Goal: Use online tool/utility: Utilize a website feature to perform a specific function

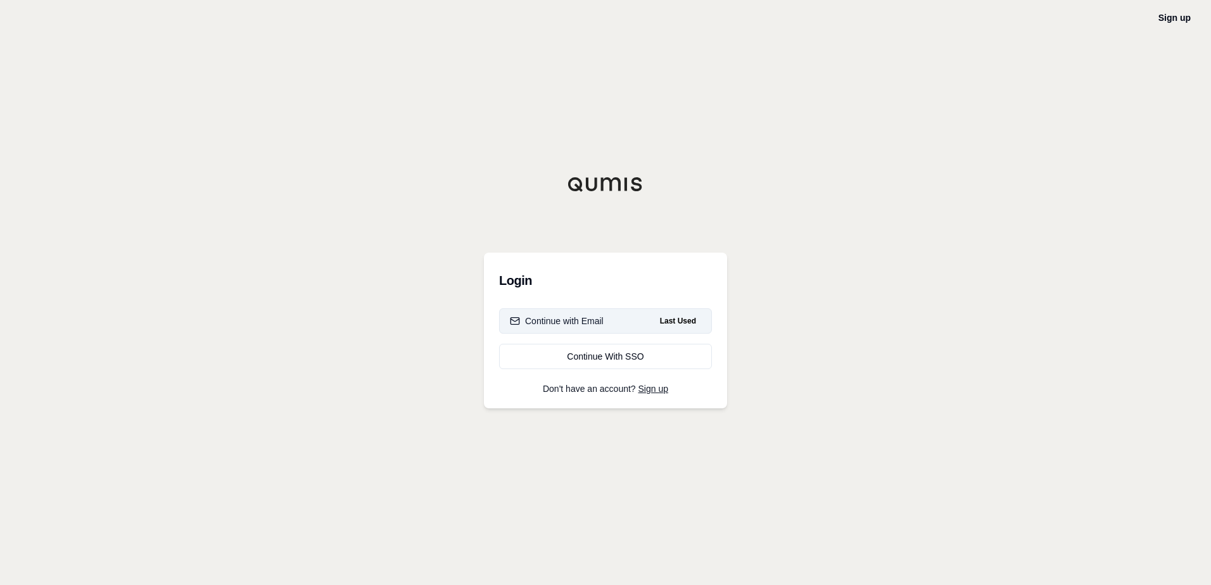
click at [590, 317] on div "Continue with Email" at bounding box center [557, 321] width 94 height 13
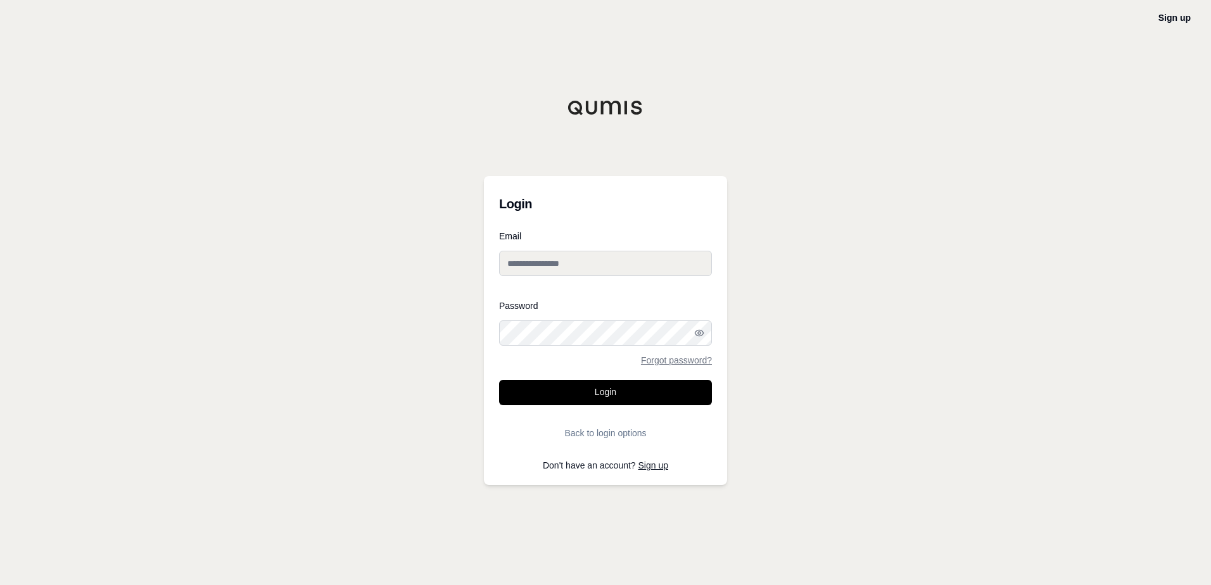
click at [499, 346] on div at bounding box center [499, 346] width 0 height 0
type input "**********"
click at [665, 389] on button "Login" at bounding box center [605, 392] width 213 height 25
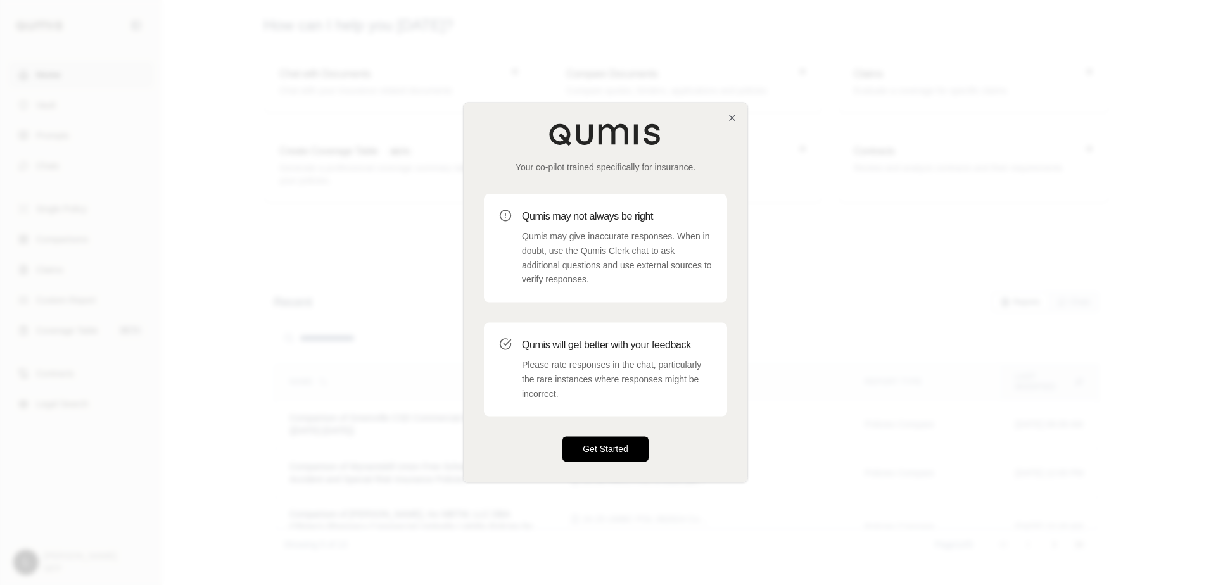
click at [600, 451] on button "Get Started" at bounding box center [605, 449] width 86 height 25
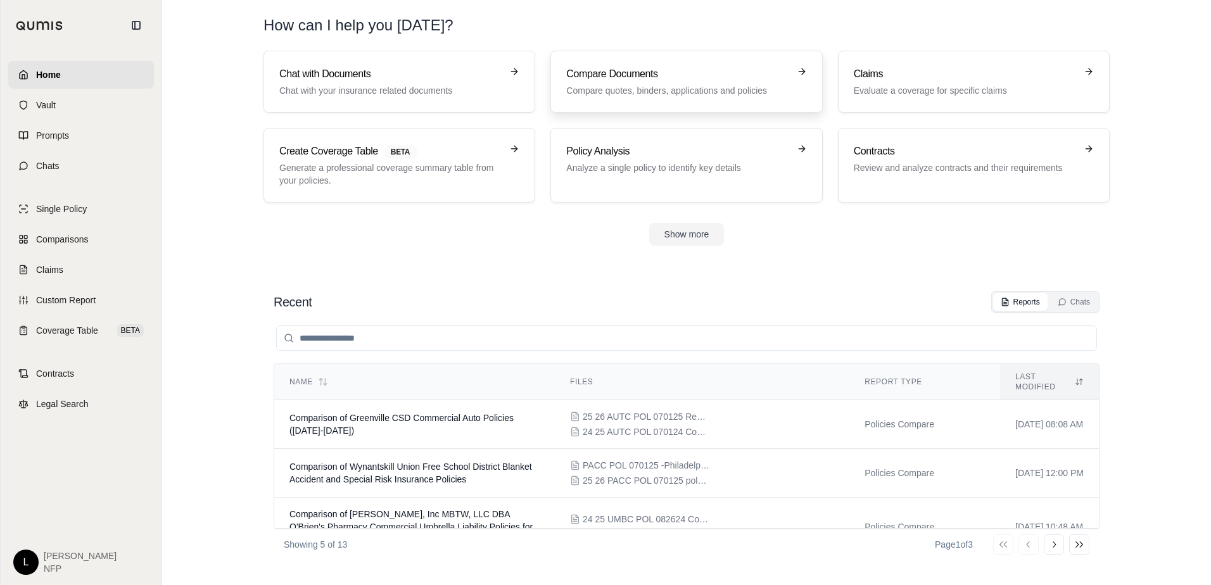
click at [638, 73] on h3 "Compare Documents" at bounding box center [677, 74] width 222 height 15
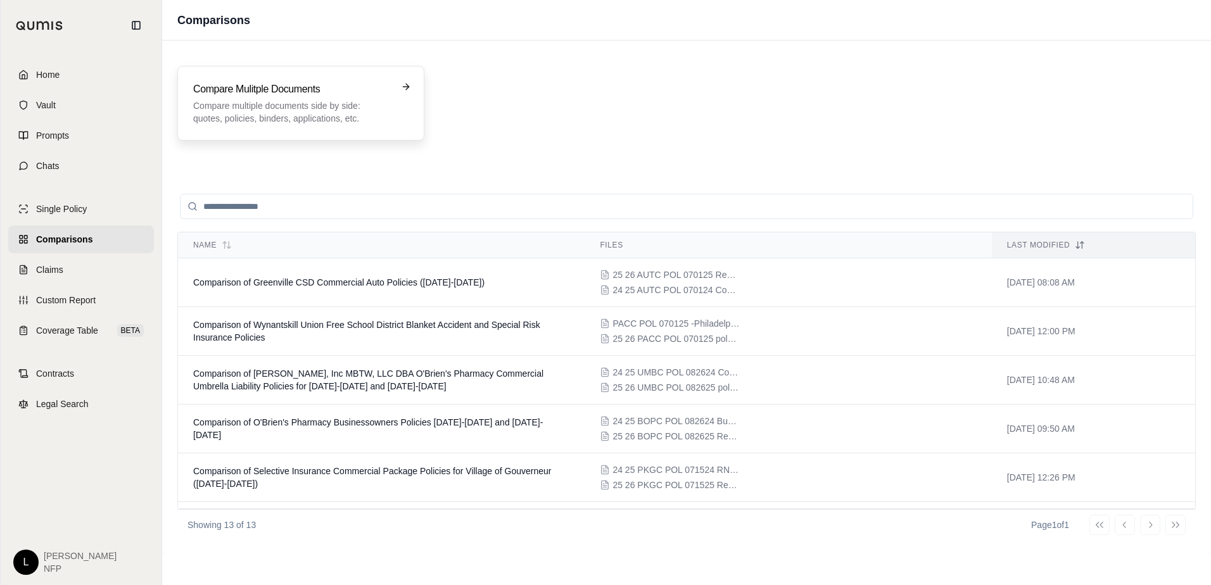
click at [304, 96] on h3 "Compare Mulitple Documents" at bounding box center [292, 89] width 198 height 15
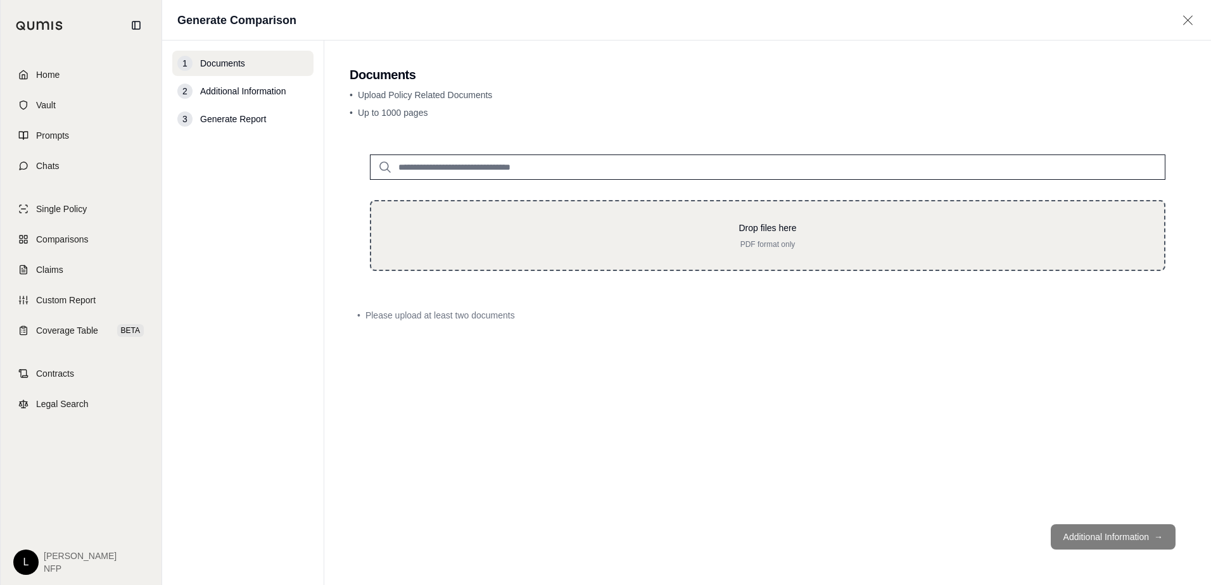
click at [769, 239] on p "PDF format only" at bounding box center [767, 244] width 752 height 10
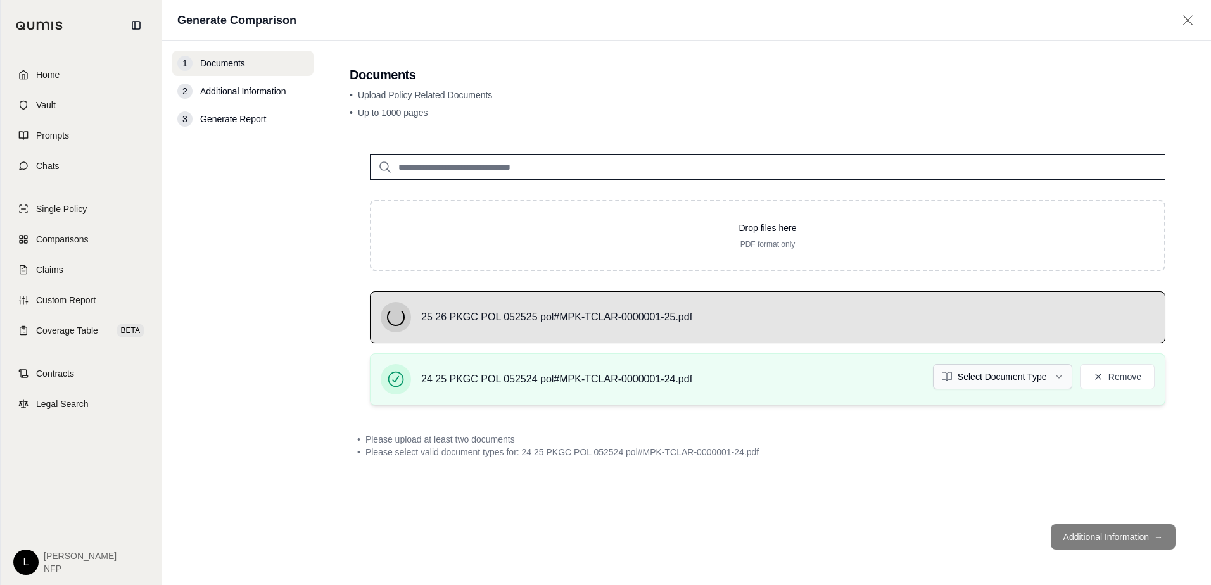
click at [1037, 384] on html "Home Vault Prompts Chats Single Policy Comparisons Claims Custom Report Coverag…" at bounding box center [605, 292] width 1211 height 585
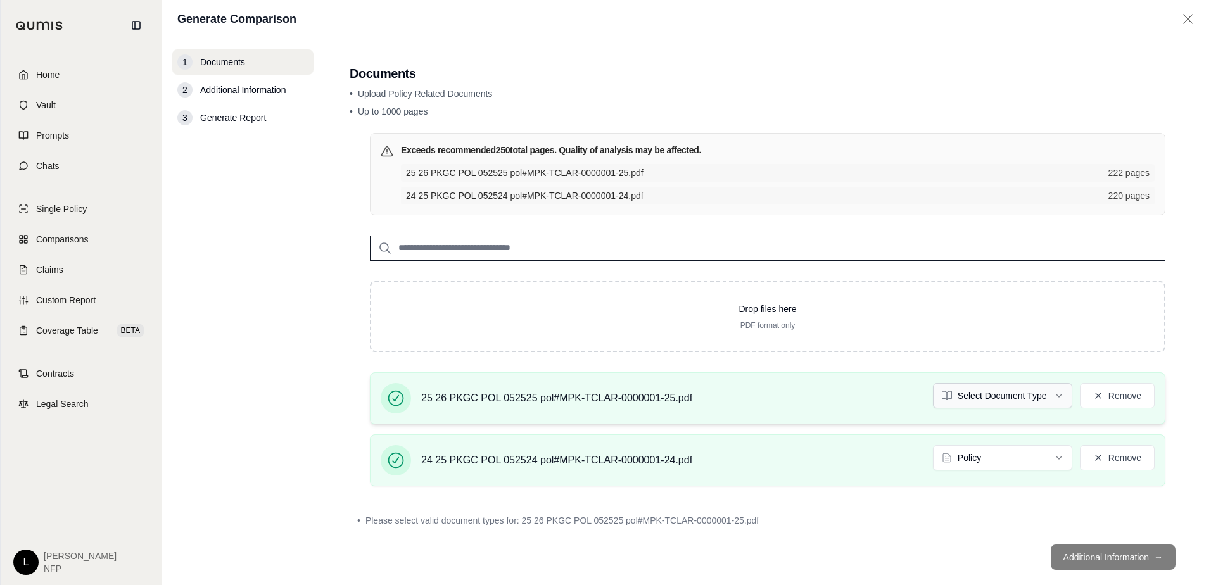
click at [1027, 397] on html "Document type updated successfully Home Vault Prompts Chats Single Policy Compa…" at bounding box center [605, 292] width 1211 height 585
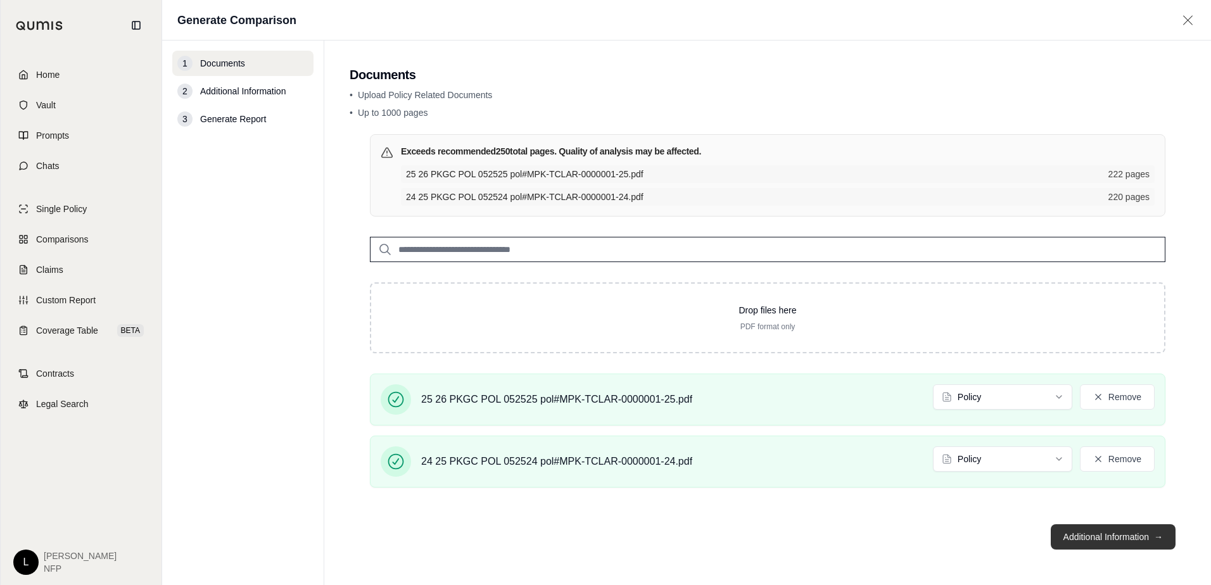
click at [1117, 536] on button "Additional Information →" at bounding box center [1113, 536] width 125 height 25
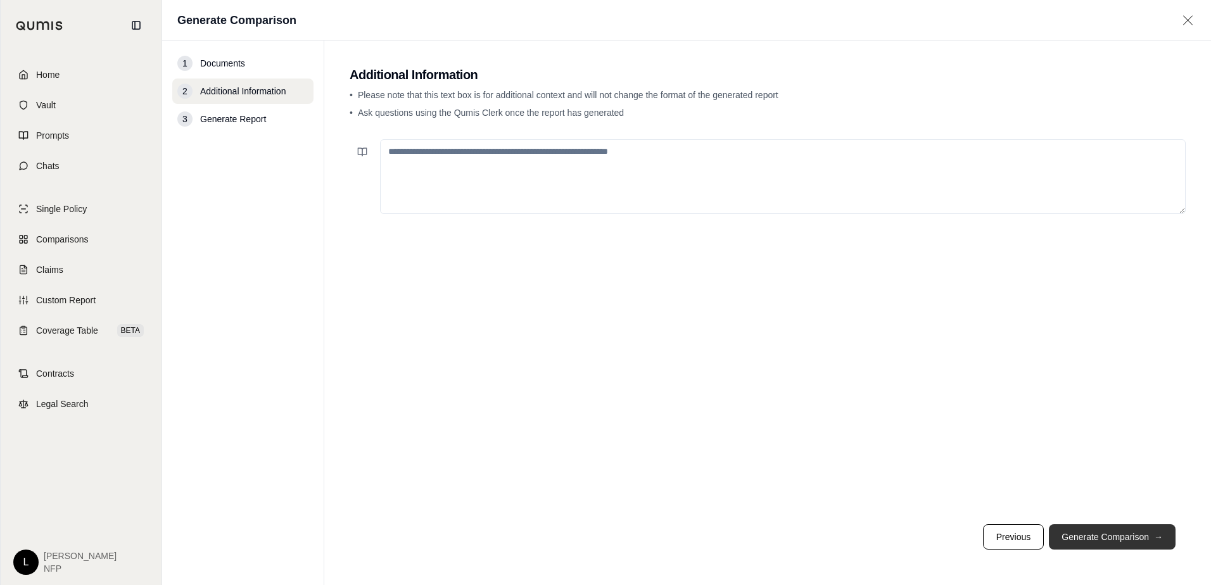
click at [1117, 536] on button "Generate Comparison →" at bounding box center [1112, 536] width 127 height 25
